Goal: Task Accomplishment & Management: Manage account settings

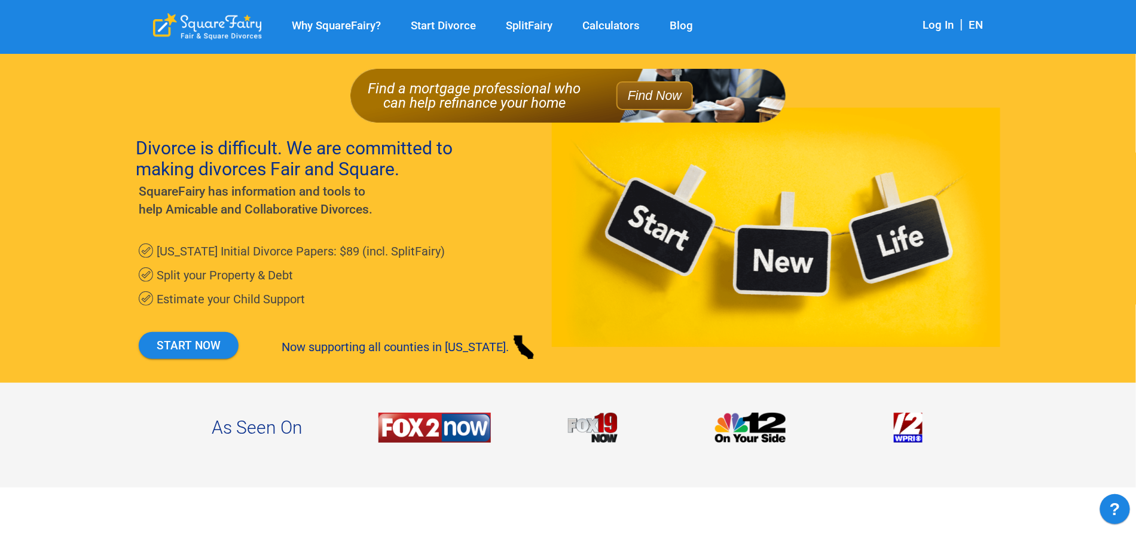
click at [599, 22] on link "Calculators" at bounding box center [610, 26] width 87 height 14
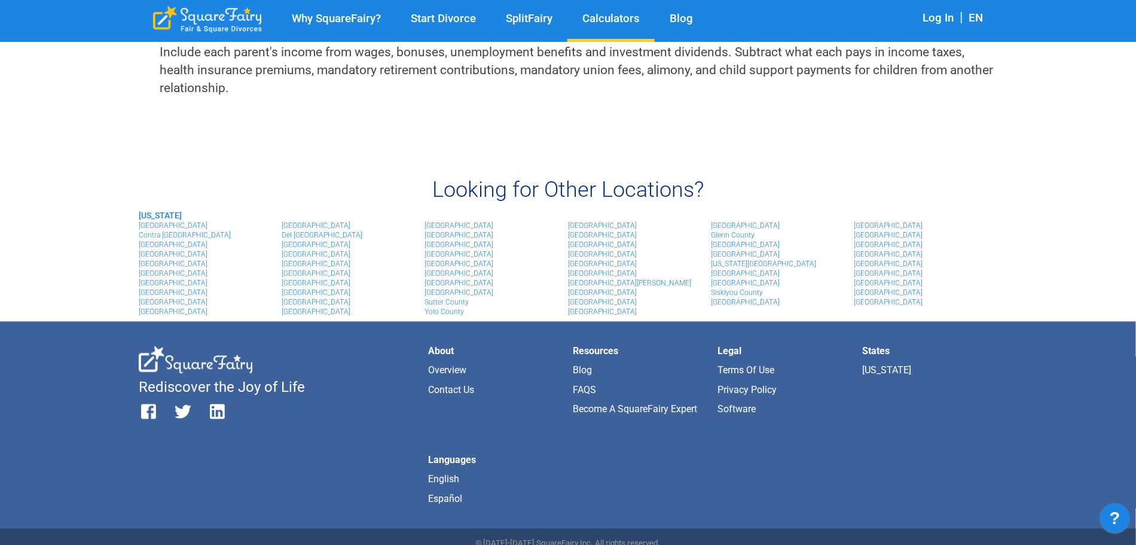
scroll to position [1016, 0]
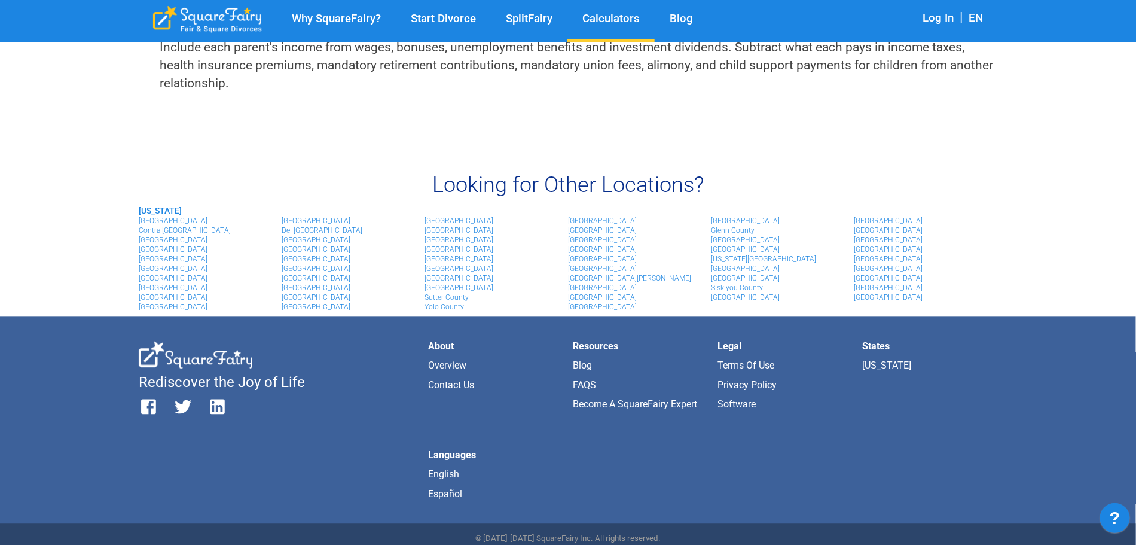
click at [461, 228] on link "[GEOGRAPHIC_DATA]" at bounding box center [459, 230] width 69 height 8
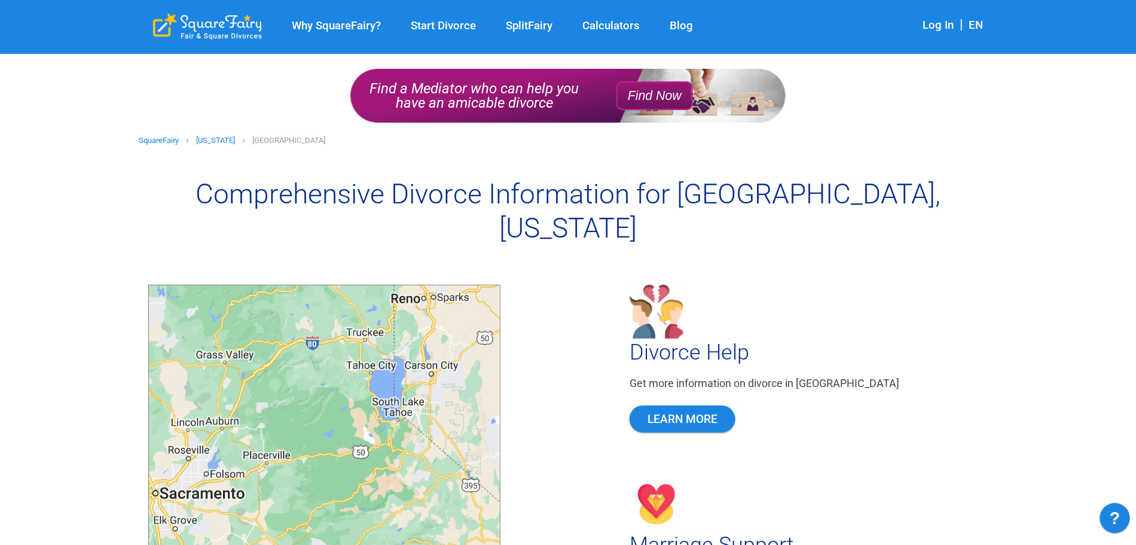
click at [936, 25] on link "Log In" at bounding box center [938, 25] width 31 height 13
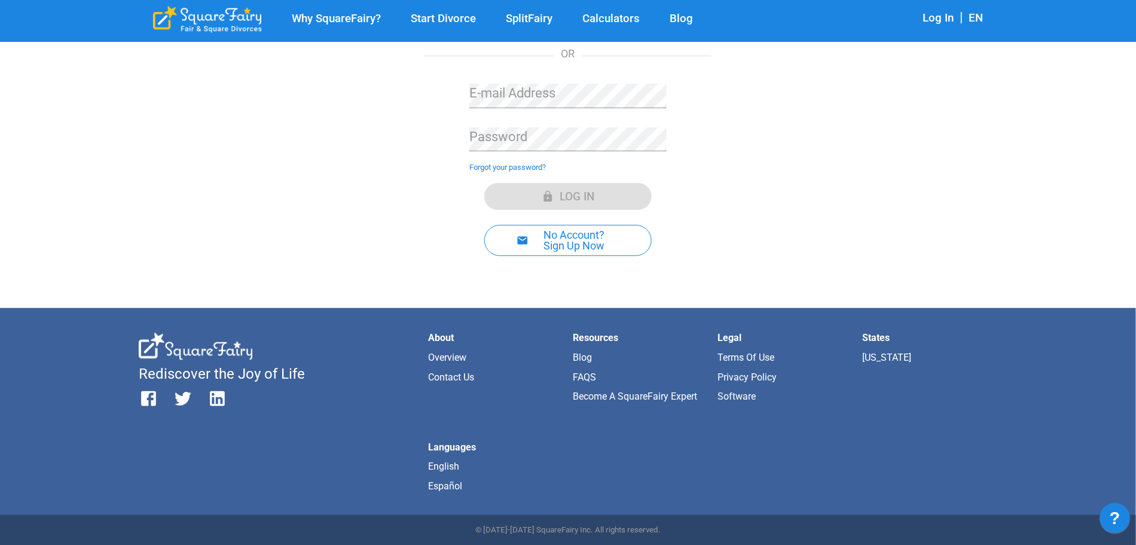
scroll to position [179, 0]
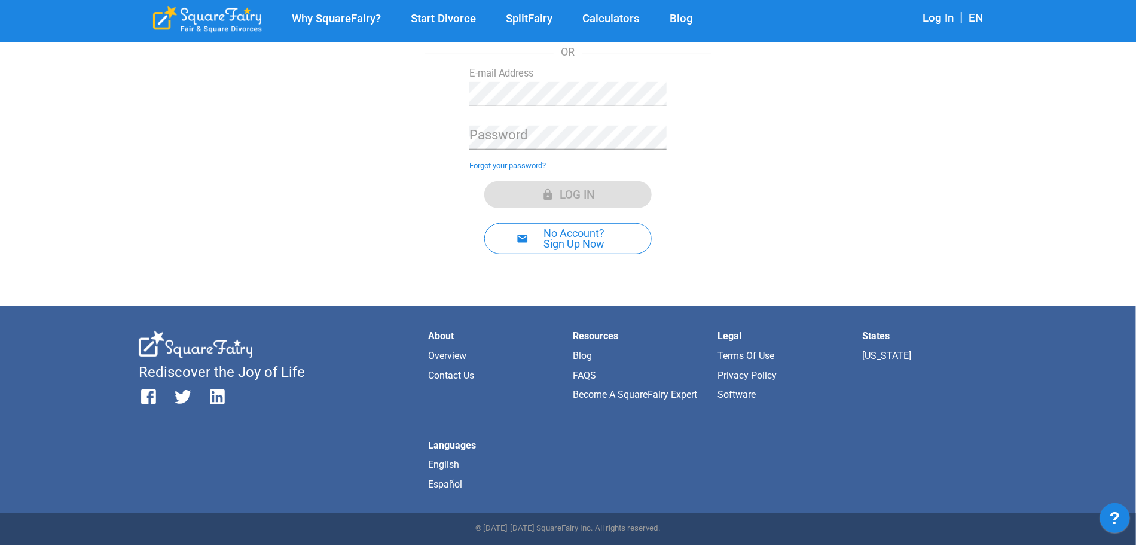
click at [530, 161] on link "Forgot your password?" at bounding box center [507, 165] width 77 height 9
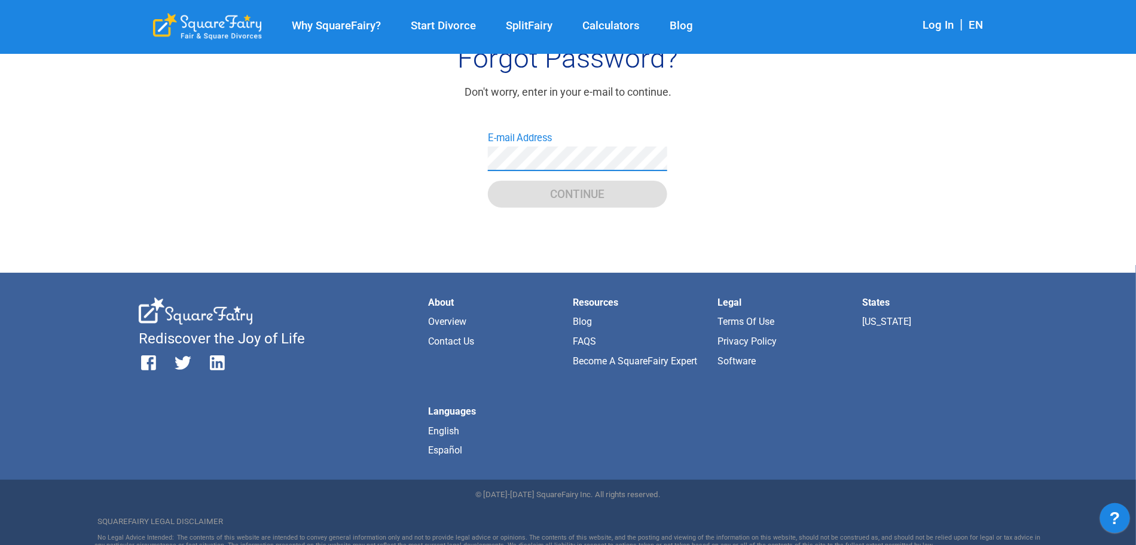
scroll to position [60, 0]
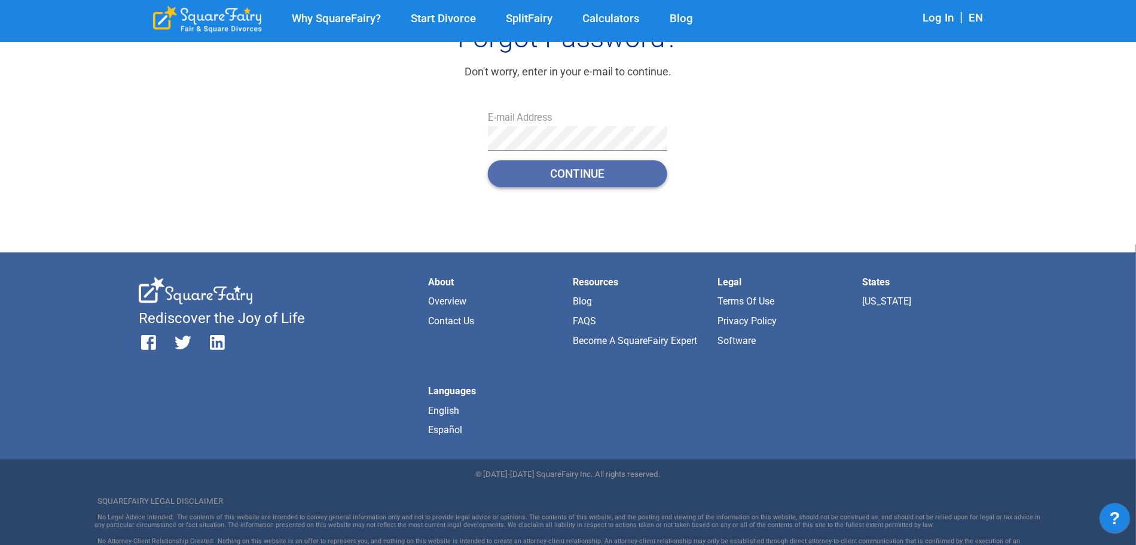
click at [591, 176] on button "Continue" at bounding box center [577, 173] width 179 height 27
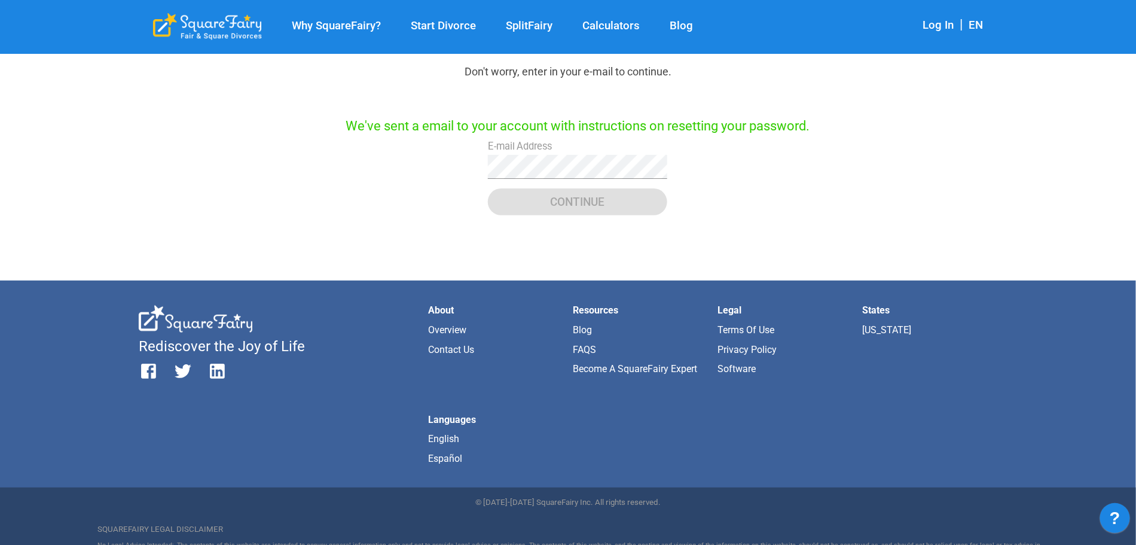
scroll to position [0, 0]
